Goal: Information Seeking & Learning: Learn about a topic

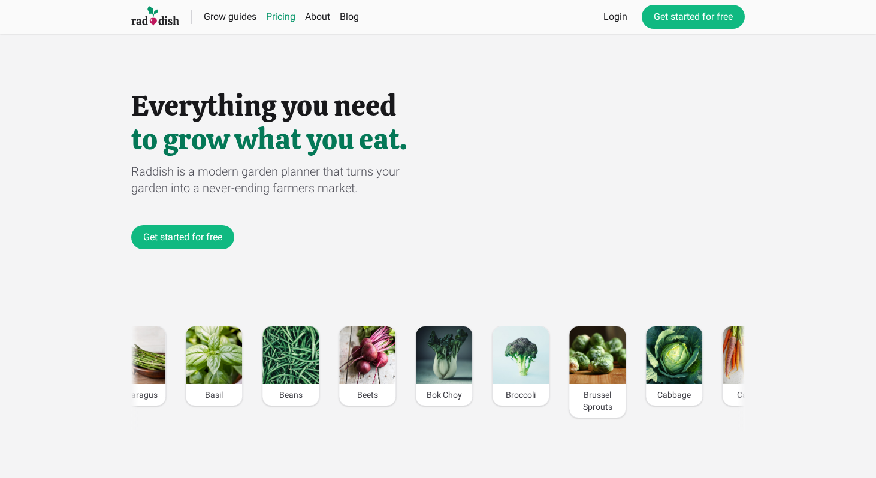
click at [280, 20] on link "Pricing" at bounding box center [280, 16] width 29 height 11
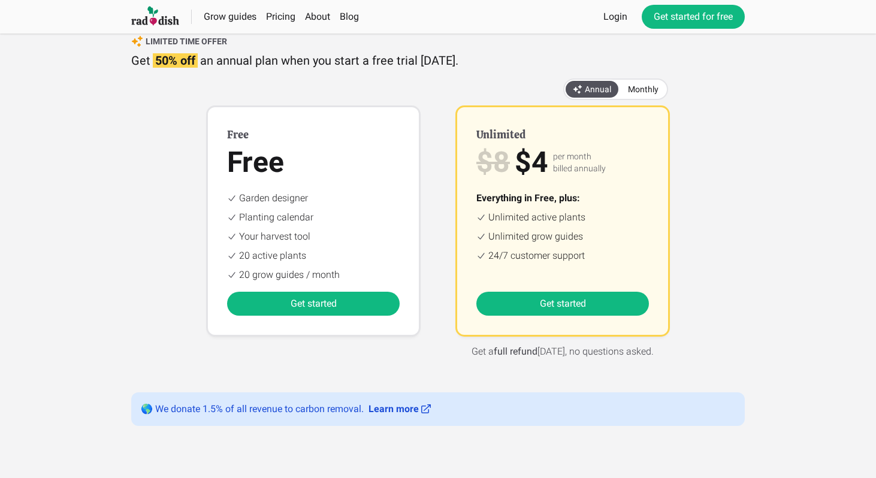
scroll to position [99, 0]
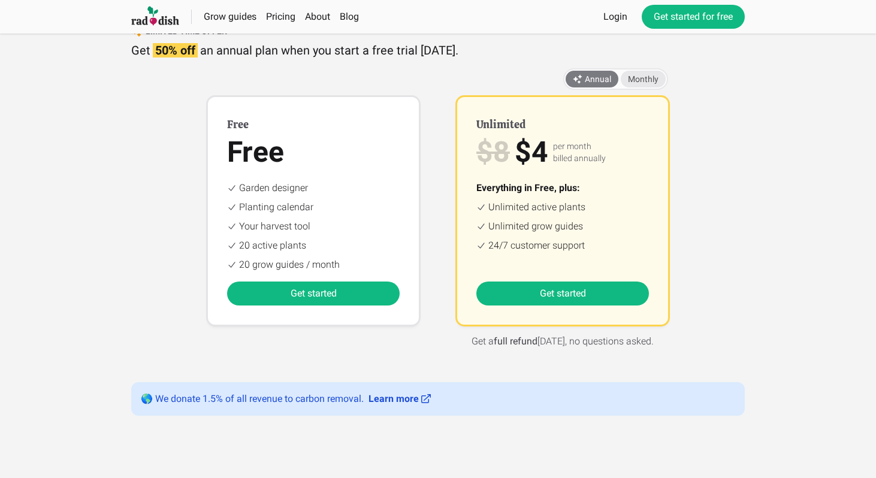
click at [658, 74] on span "Monthly" at bounding box center [643, 79] width 31 height 10
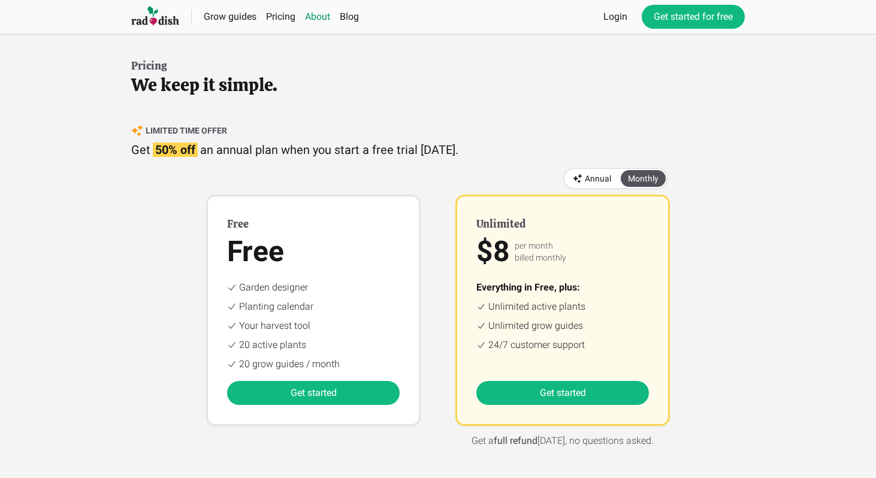
click at [320, 12] on link "About" at bounding box center [317, 16] width 25 height 11
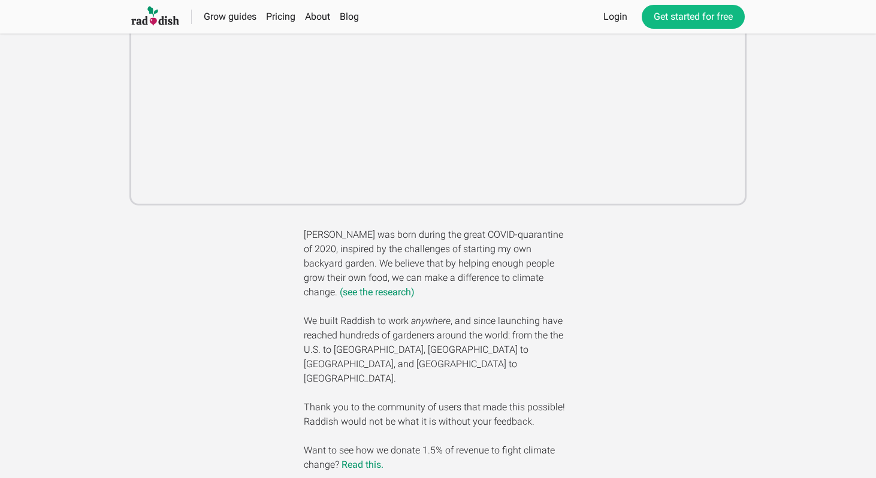
scroll to position [261, 0]
